Goal: Information Seeking & Learning: Check status

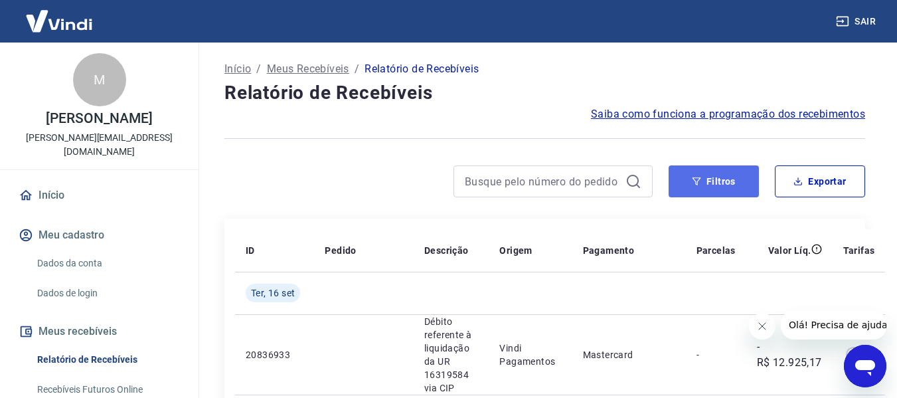
click at [722, 175] on button "Filtros" at bounding box center [714, 181] width 90 height 32
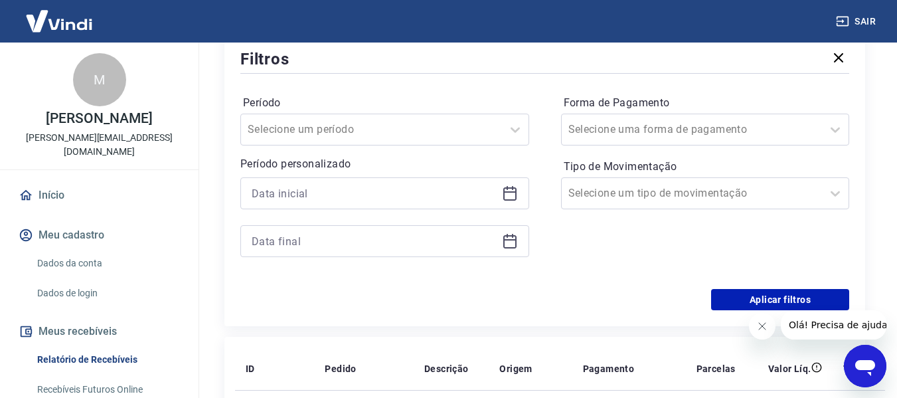
scroll to position [177, 0]
click at [347, 205] on div at bounding box center [384, 193] width 289 height 32
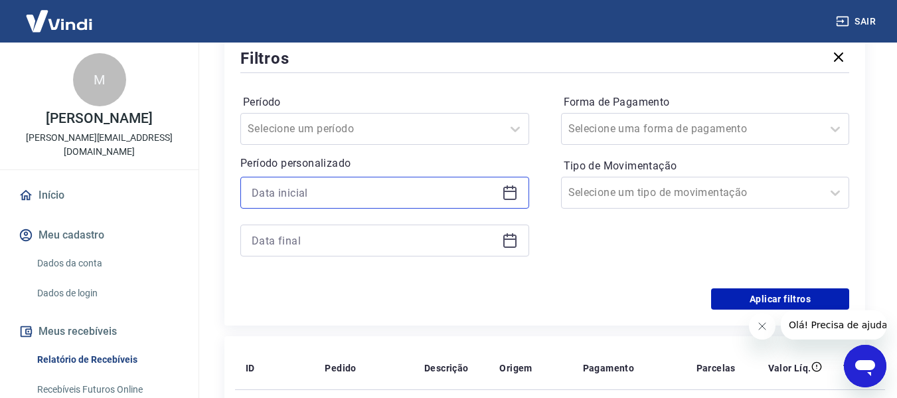
click at [363, 191] on input at bounding box center [374, 193] width 245 height 20
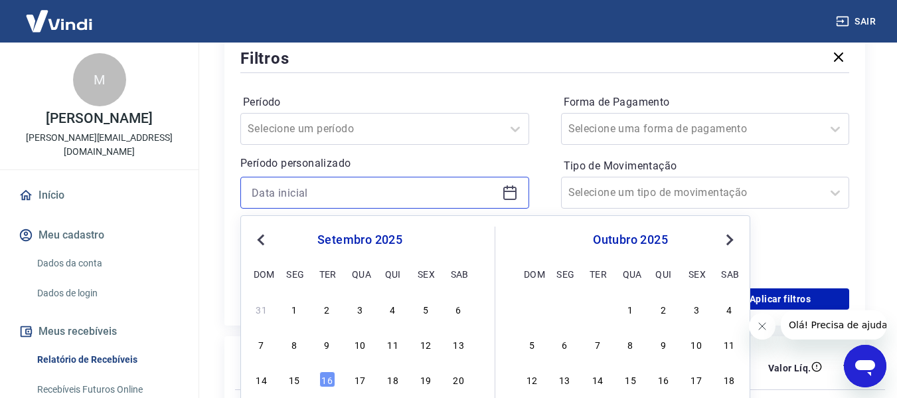
scroll to position [266, 0]
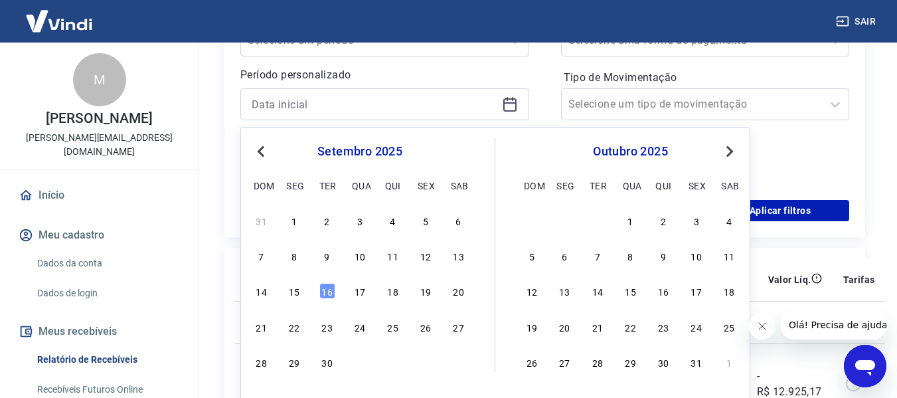
click at [431, 256] on div "12" at bounding box center [426, 256] width 16 height 16
type input "12/09/2025"
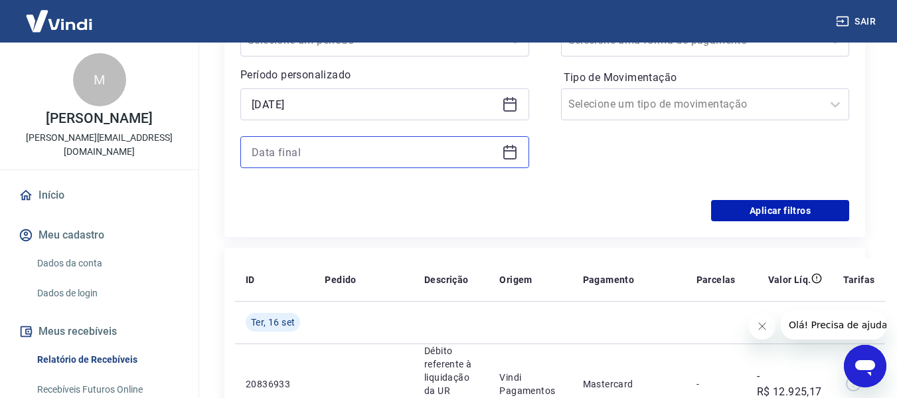
click at [353, 159] on input at bounding box center [374, 152] width 245 height 20
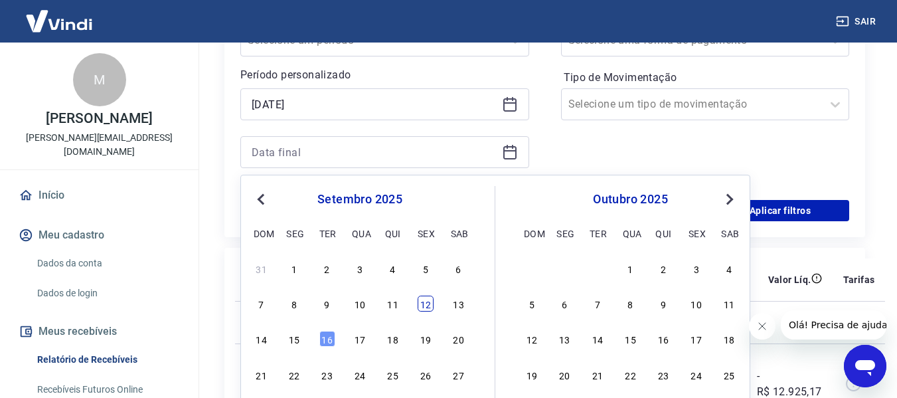
click at [421, 299] on div "12" at bounding box center [426, 303] width 16 height 16
type input "12/09/2025"
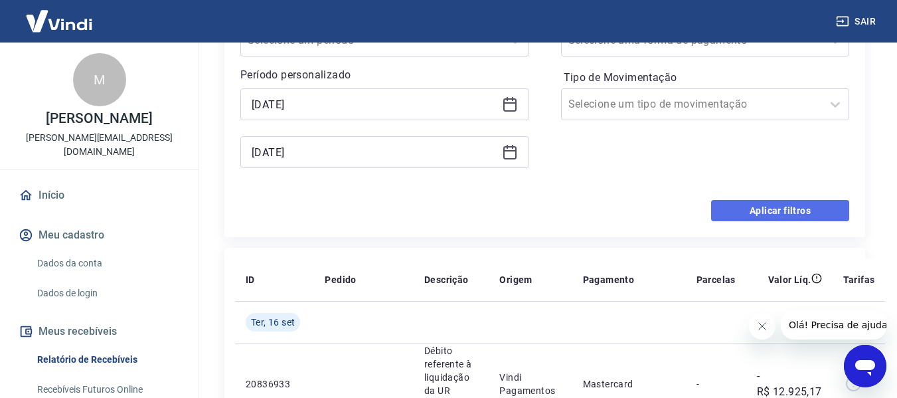
click at [754, 220] on button "Aplicar filtros" at bounding box center [780, 210] width 138 height 21
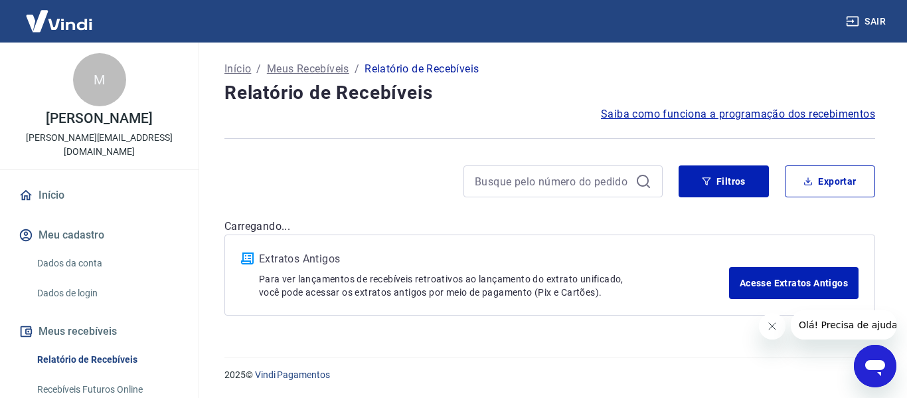
click at [473, 378] on p "2025 © Vindi Pagamentos" at bounding box center [549, 375] width 651 height 14
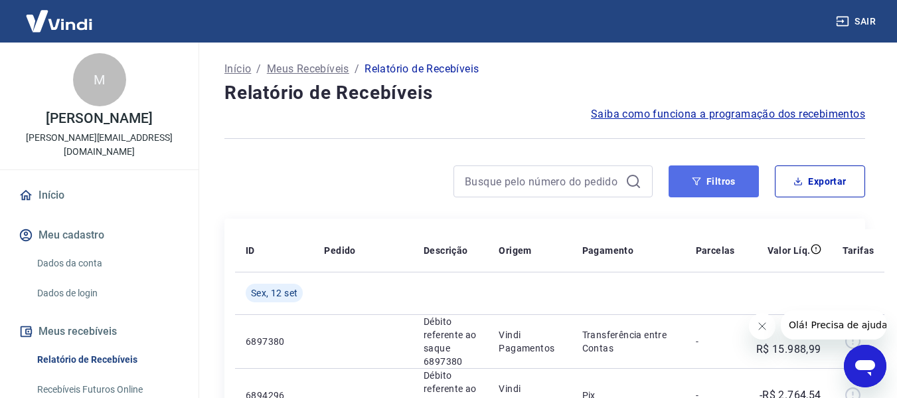
drag, startPoint x: 718, startPoint y: 166, endPoint x: 699, endPoint y: 174, distance: 20.2
click at [718, 166] on button "Filtros" at bounding box center [714, 181] width 90 height 32
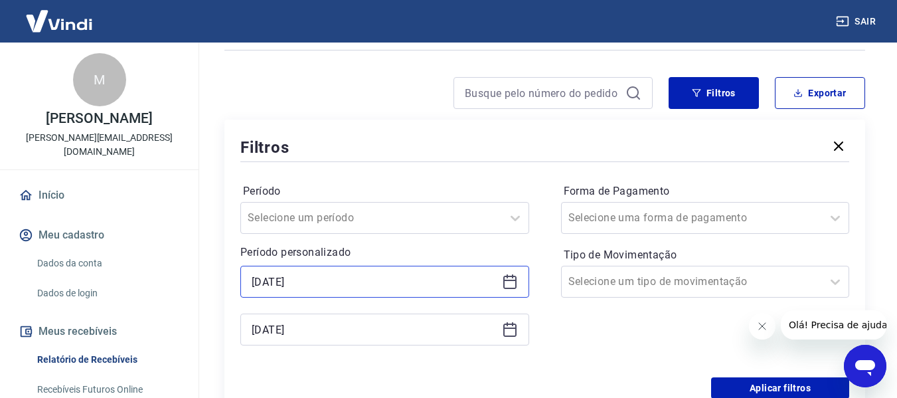
click at [343, 278] on input "12/09/2025" at bounding box center [374, 282] width 245 height 20
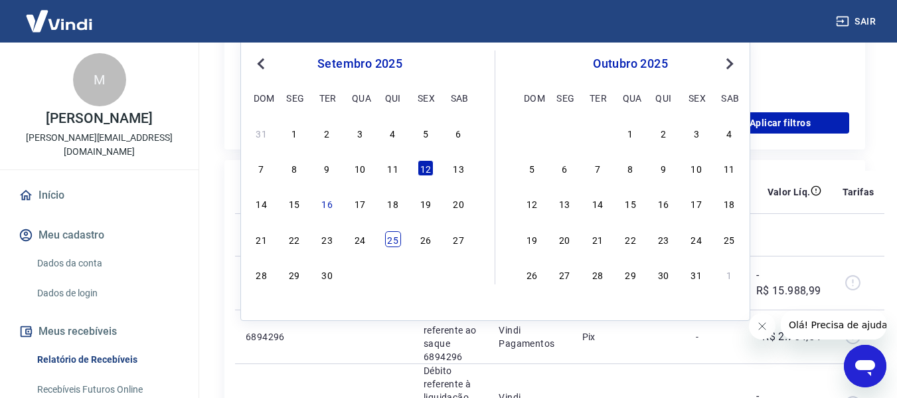
scroll to position [354, 0]
click at [453, 169] on div "13" at bounding box center [459, 167] width 16 height 16
type input "13/09/2025"
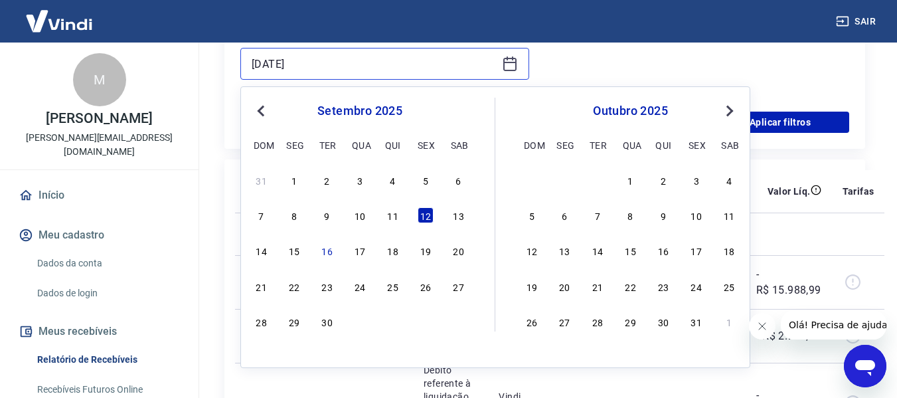
click at [365, 61] on input "12/09/2025" at bounding box center [374, 64] width 245 height 20
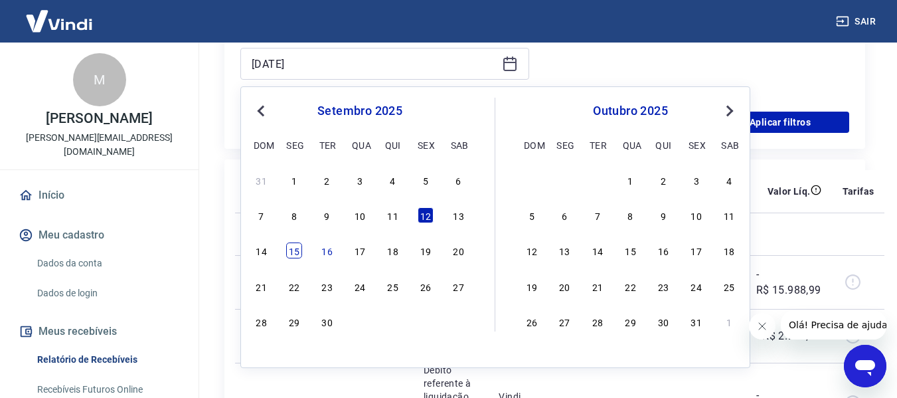
click at [297, 252] on div "15" at bounding box center [294, 250] width 16 height 16
type input "15/09/2025"
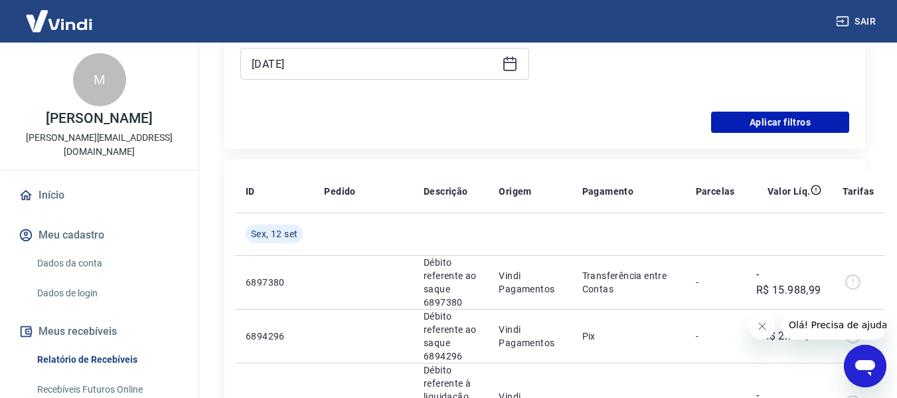
click at [779, 134] on div "Filtros Período Selecione um período Período personalizado Selected date: sábad…" at bounding box center [544, 1] width 641 height 295
click at [780, 129] on button "Aplicar filtros" at bounding box center [780, 122] width 138 height 21
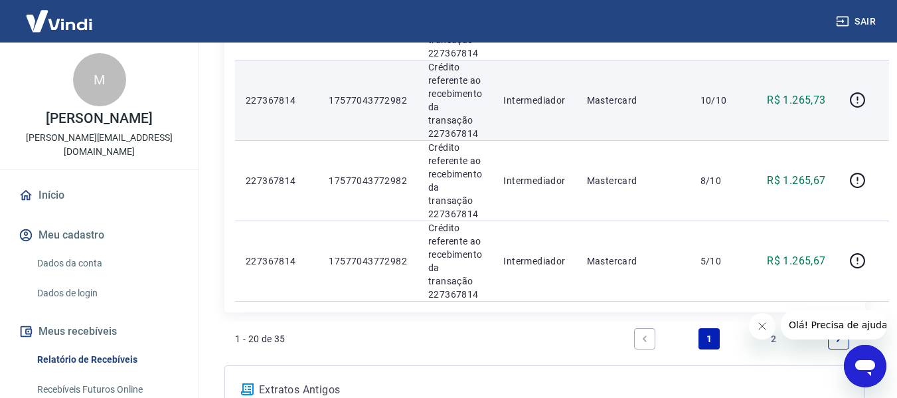
scroll to position [1758, 0]
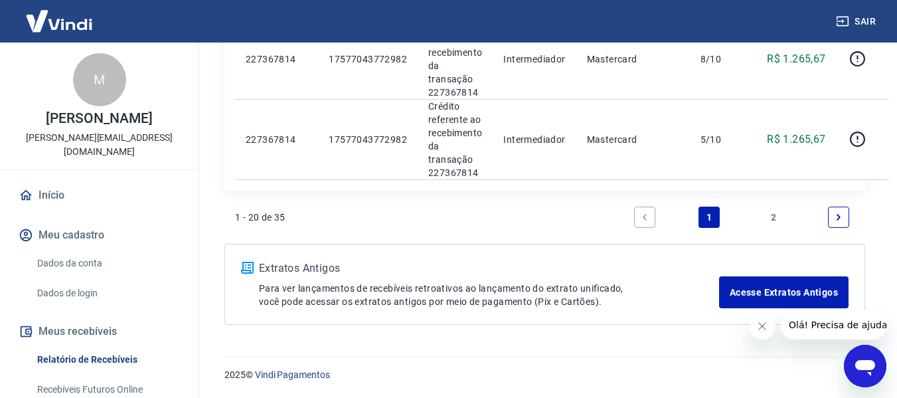
click at [836, 215] on icon "Next page" at bounding box center [838, 216] width 9 height 9
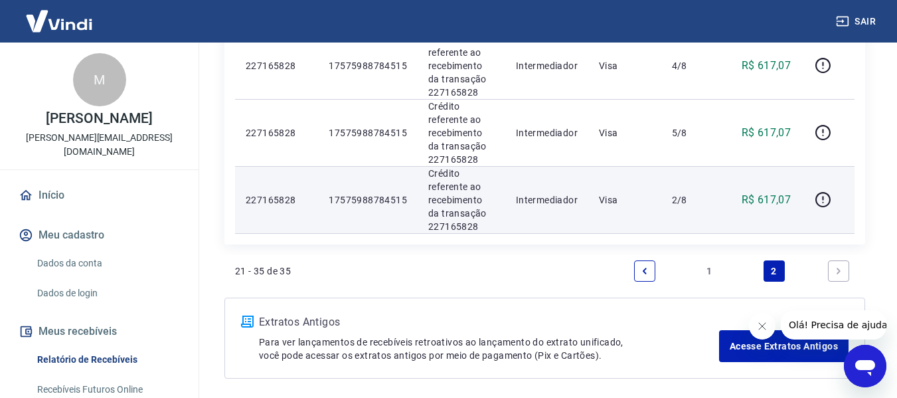
scroll to position [1183, 0]
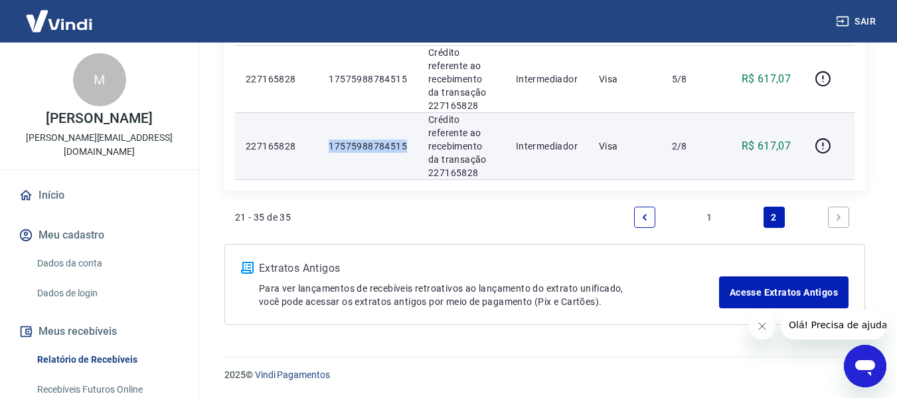
drag, startPoint x: 326, startPoint y: 146, endPoint x: 411, endPoint y: 145, distance: 85.0
click at [411, 145] on td "17575988784515" at bounding box center [368, 145] width 100 height 67
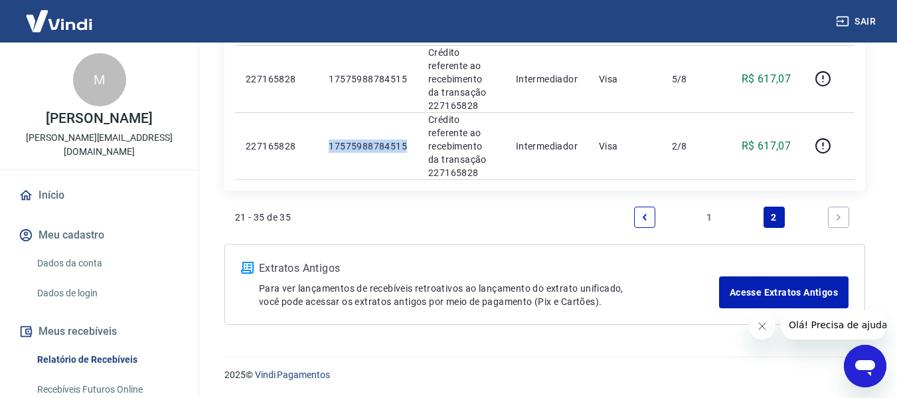
copy p "17575988784515"
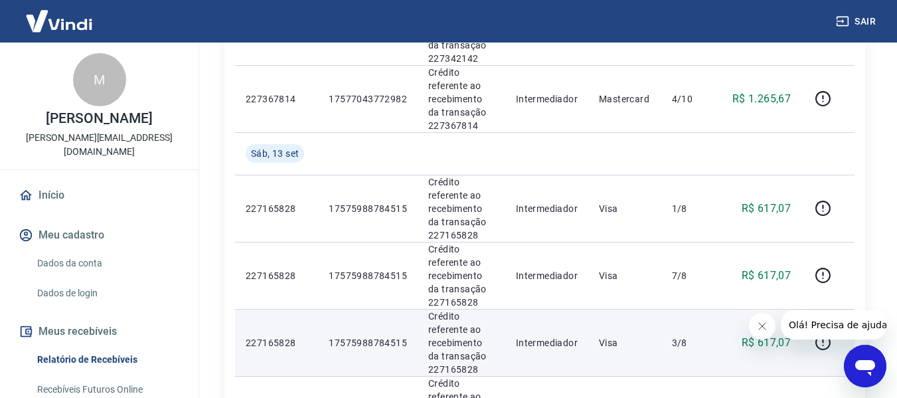
scroll to position [564, 0]
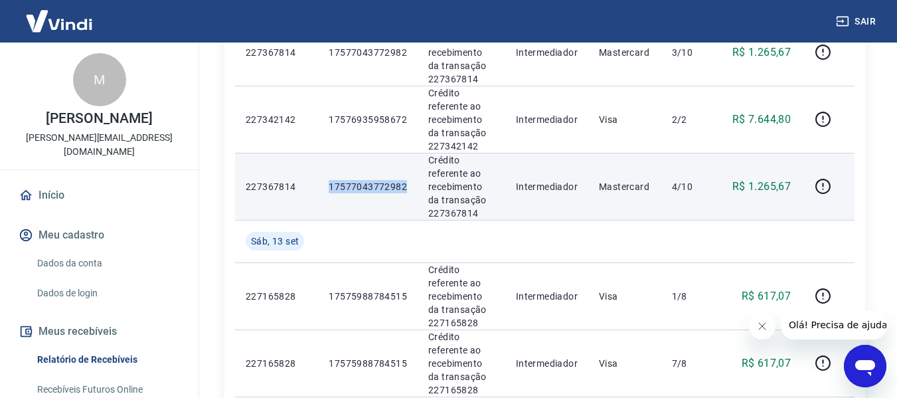
drag, startPoint x: 330, startPoint y: 191, endPoint x: 412, endPoint y: 186, distance: 82.5
click at [412, 186] on td "17577043772982" at bounding box center [368, 186] width 100 height 67
copy p "17577043772982"
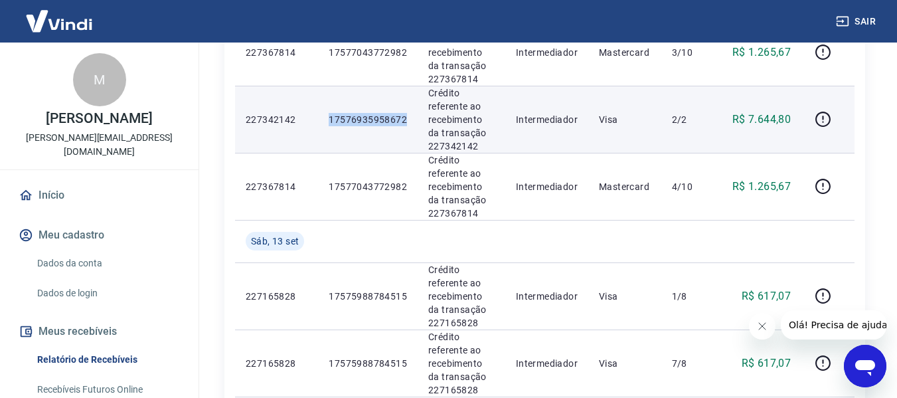
drag, startPoint x: 330, startPoint y: 119, endPoint x: 410, endPoint y: 120, distance: 79.7
click at [410, 120] on td "17576935958672" at bounding box center [368, 119] width 100 height 67
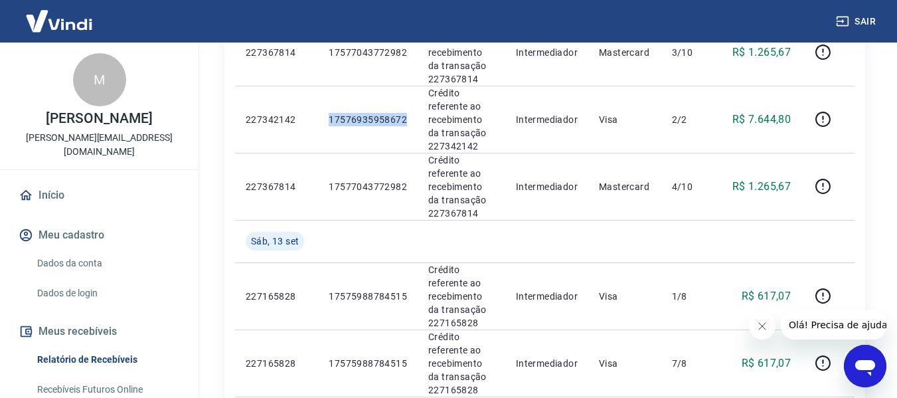
copy p "17576935958672"
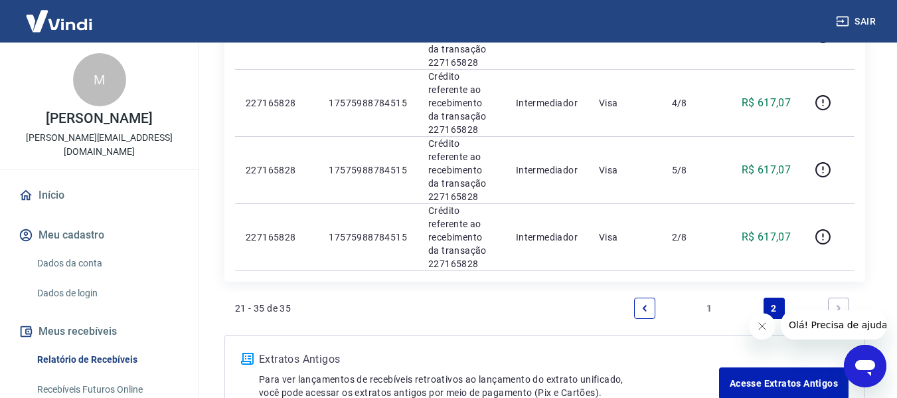
scroll to position [1183, 0]
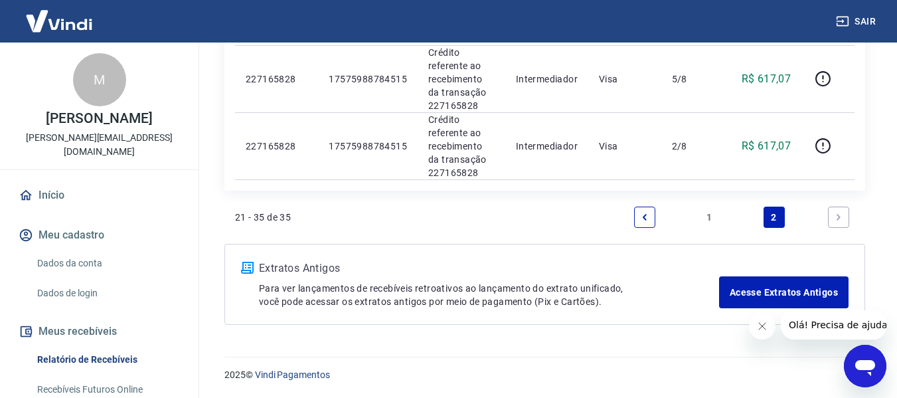
click at [641, 219] on icon "Previous page" at bounding box center [644, 216] width 9 height 9
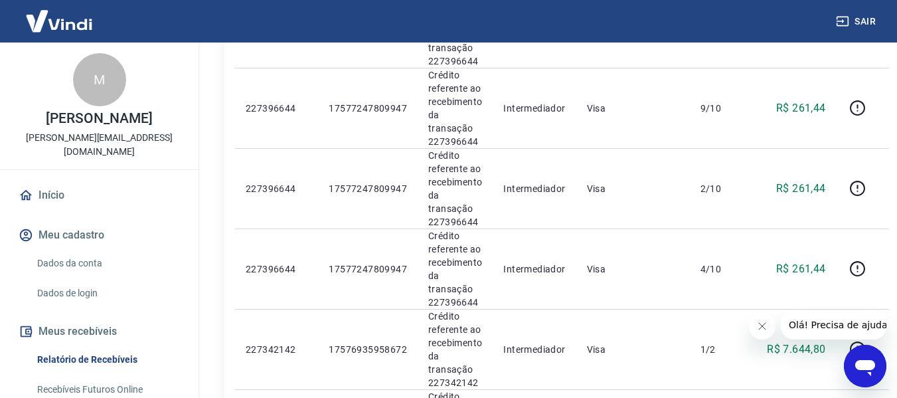
scroll to position [1138, 0]
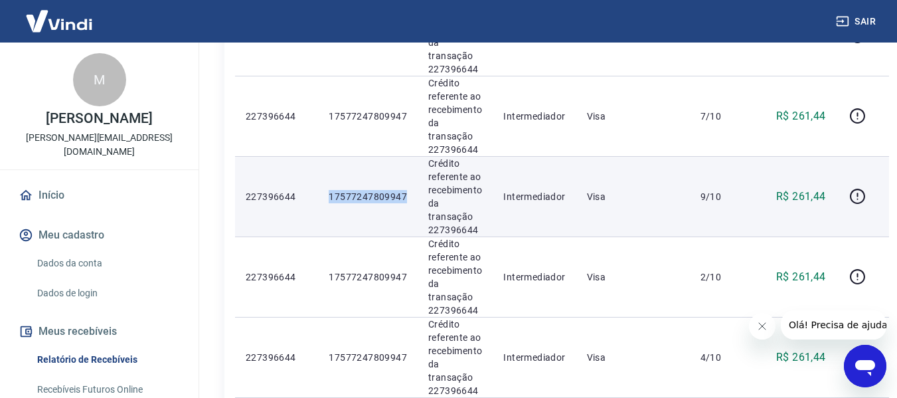
drag, startPoint x: 328, startPoint y: 195, endPoint x: 416, endPoint y: 193, distance: 87.7
click at [416, 193] on td "17577247809947" at bounding box center [368, 196] width 100 height 80
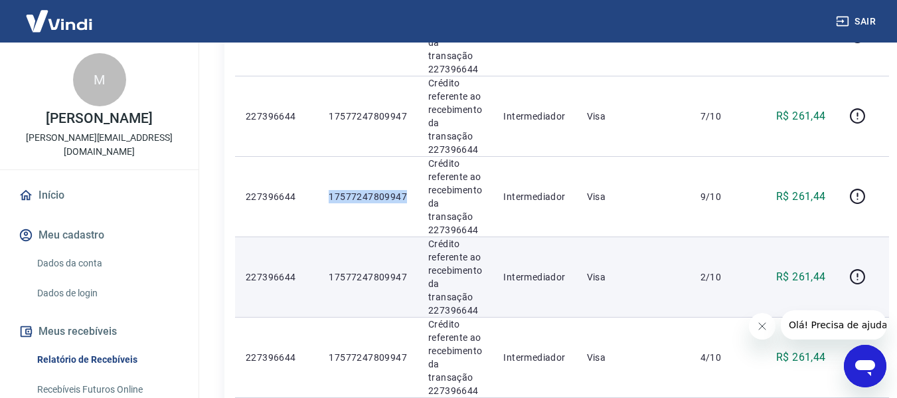
copy p "17577247809947"
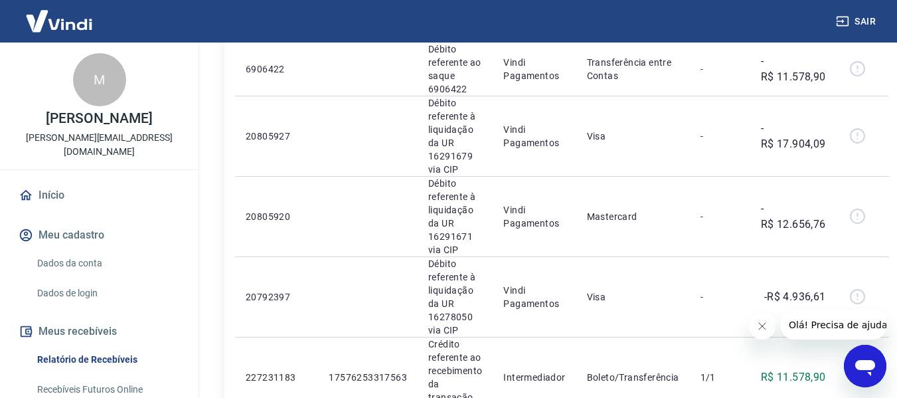
scroll to position [430, 0]
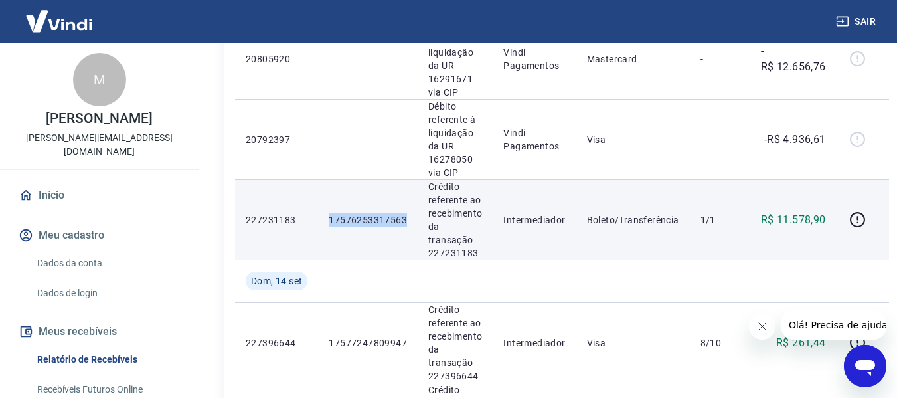
drag, startPoint x: 411, startPoint y: 216, endPoint x: 322, endPoint y: 210, distance: 89.2
click at [322, 210] on td "17576253317563" at bounding box center [368, 219] width 100 height 80
copy p "17576253317563"
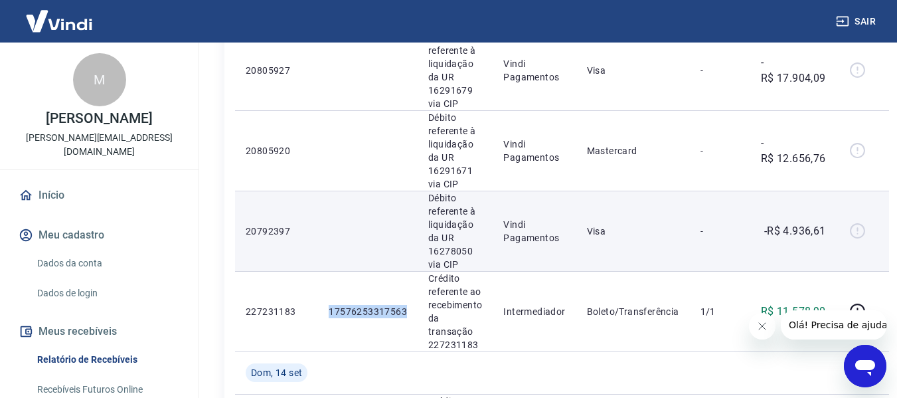
scroll to position [341, 0]
